Goal: Answer question/provide support

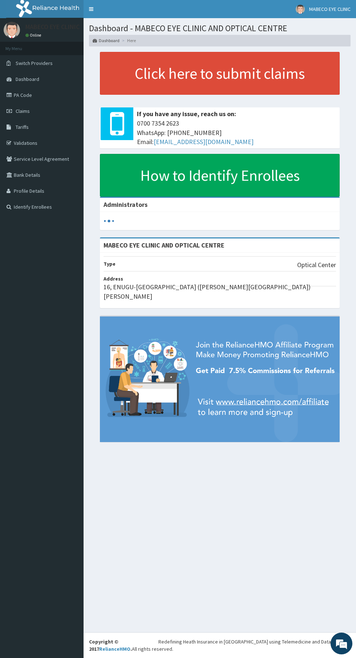
click at [67, 109] on link "Claims" at bounding box center [41, 111] width 83 height 16
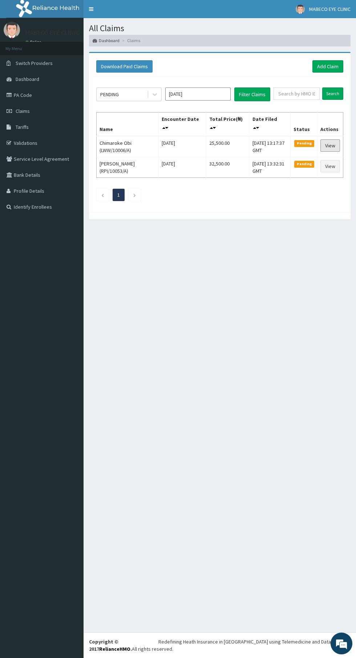
click at [329, 143] on link "View" at bounding box center [330, 145] width 20 height 12
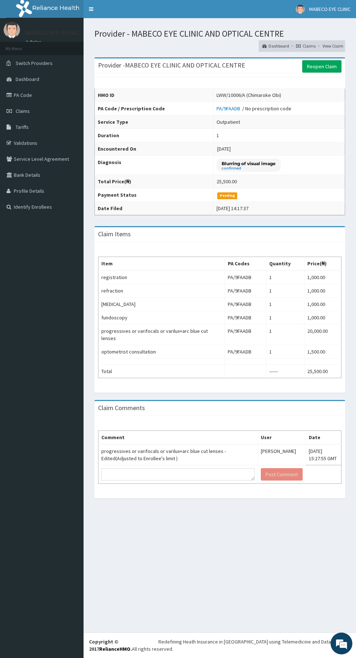
click at [176, 453] on td "progressives or varifocals or varilux+arc blue cut lenses - Edited(Adjusted to …" at bounding box center [177, 454] width 159 height 21
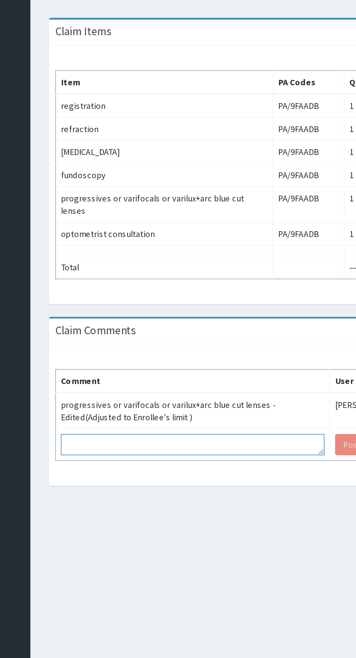
click at [110, 468] on textarea at bounding box center [177, 474] width 153 height 12
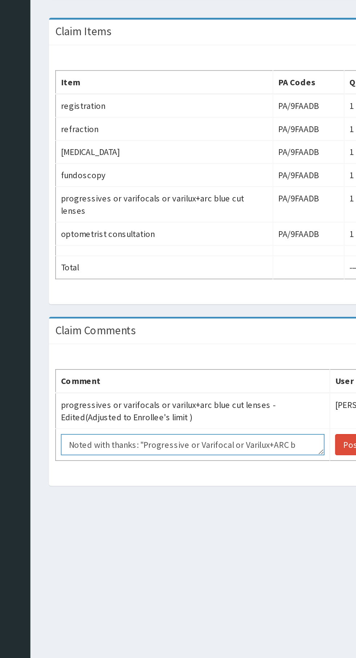
click at [232, 468] on textarea "Noted with thanks: "Progressive or Varifocal or Varilux+ARC b" at bounding box center [177, 474] width 153 height 12
click at [237, 468] on textarea "Noted with thanks: "Progressive or Varifocal or Varilux+arc+b" at bounding box center [177, 474] width 153 height 12
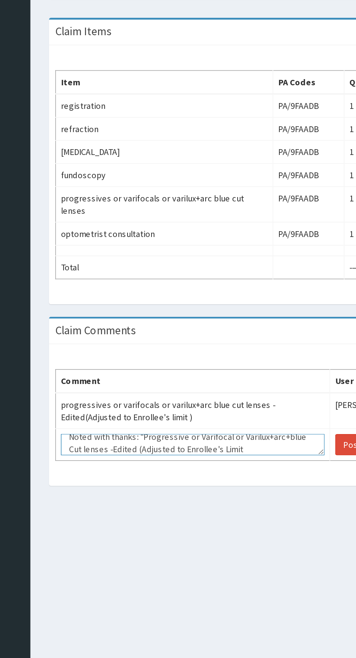
scroll to position [12, 0]
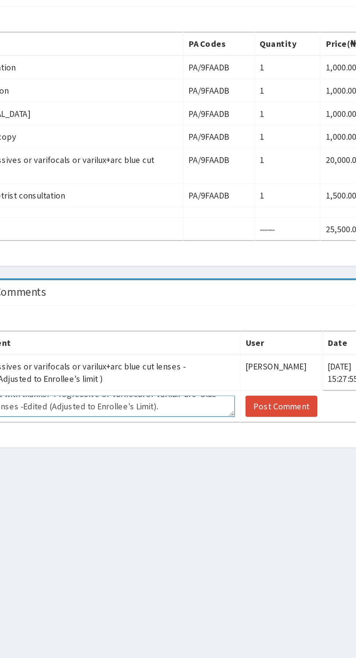
type textarea "Noted with thanks: "Progressive or Varifocal or Varilux+arc+blue Cut lenses -Ed…"
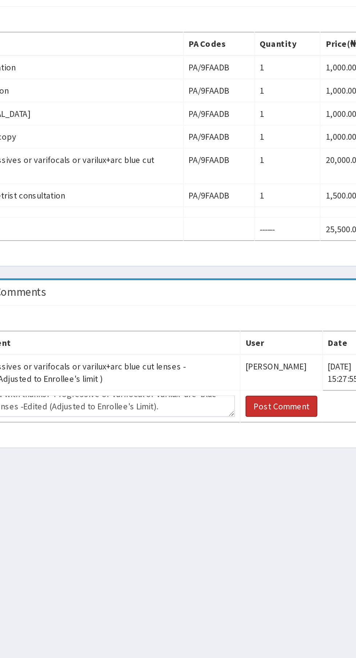
click at [268, 468] on button "Post Comment" at bounding box center [281, 474] width 42 height 12
